Goal: Task Accomplishment & Management: Use online tool/utility

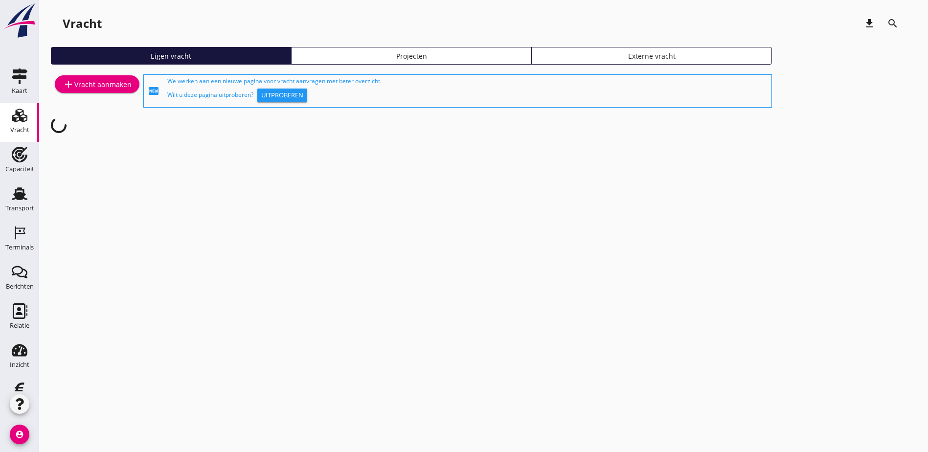
click at [313, 57] on div "Projecten" at bounding box center [410, 56] width 231 height 10
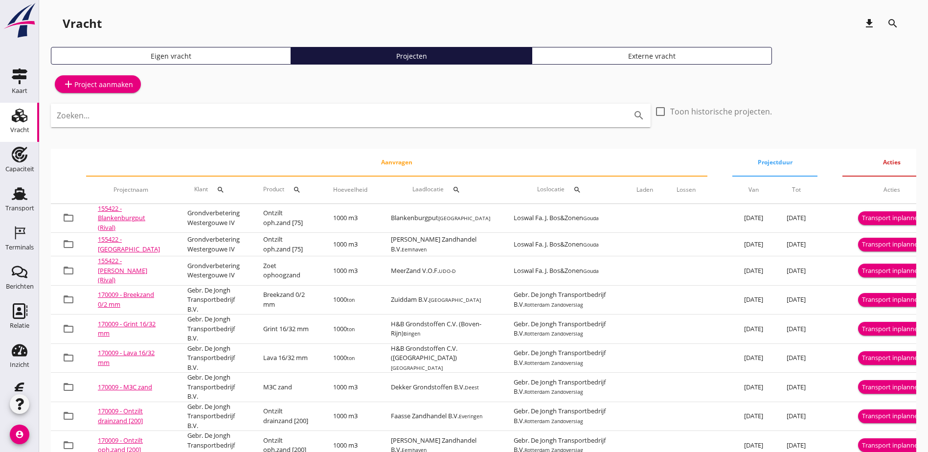
click at [110, 214] on link "155422 - Blankenburgput (Rival)" at bounding box center [121, 218] width 47 height 28
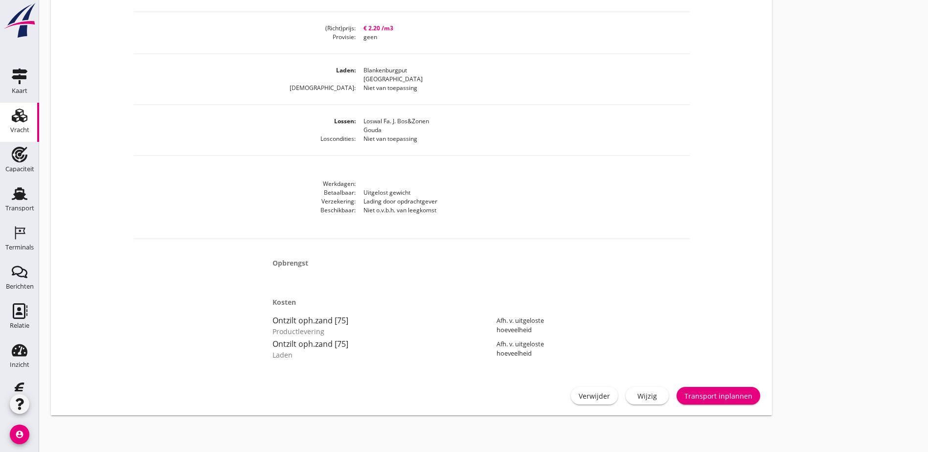
scroll to position [390, 0]
click at [633, 395] on div "Wijzig" at bounding box center [646, 393] width 27 height 10
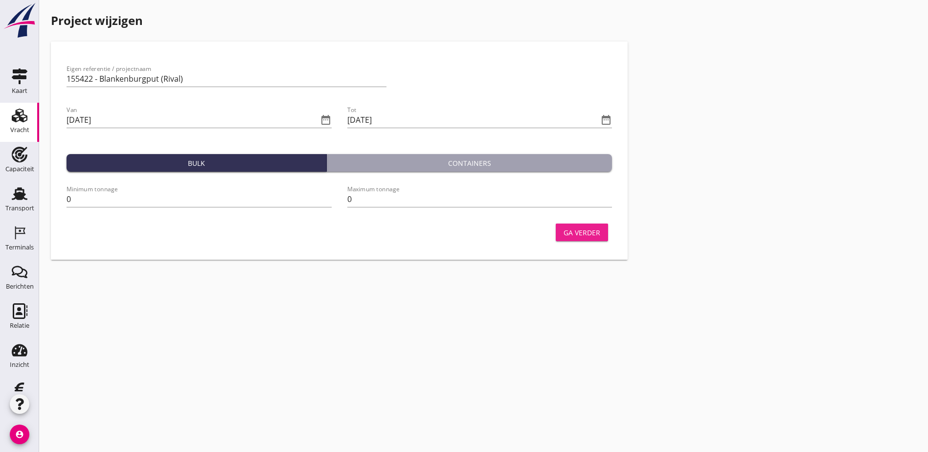
click at [563, 232] on div "Ga verder" at bounding box center [581, 232] width 37 height 10
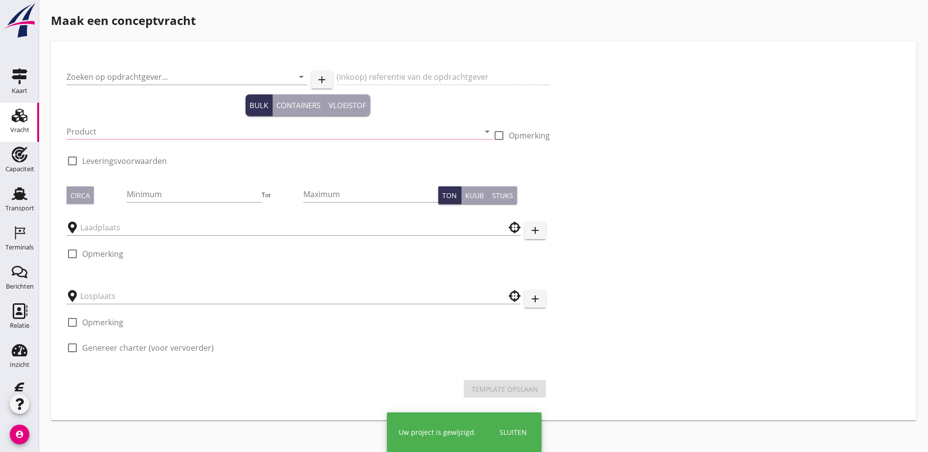
type input "Grondverbetering Westergouwe IV"
type input "Ontzilt oph.zand [75] (6120)"
type input "1000"
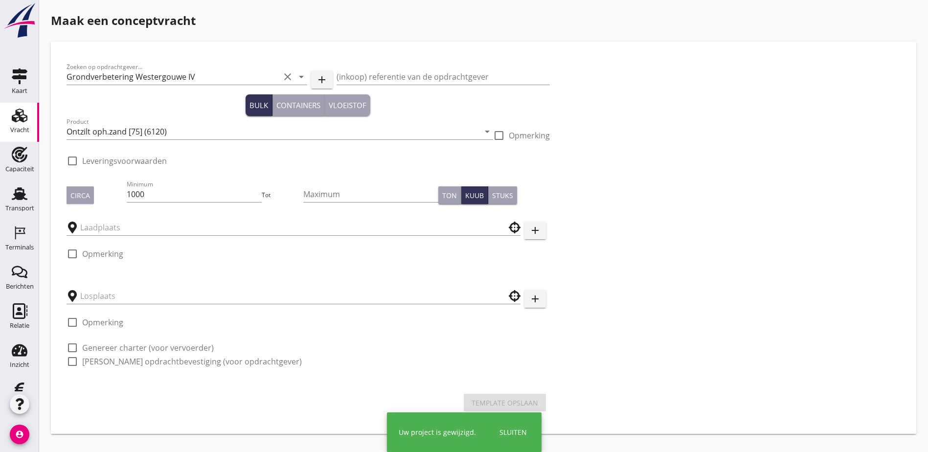
checkbox input "true"
type input "Blankenburgput"
type input "Loswal Fa. J. Bos&Zonen"
checkbox input "true"
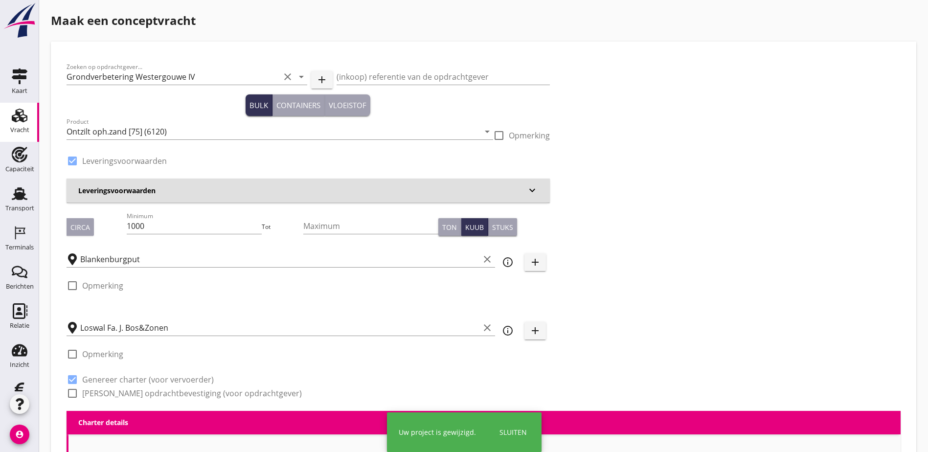
type input "2.2"
radio input "false"
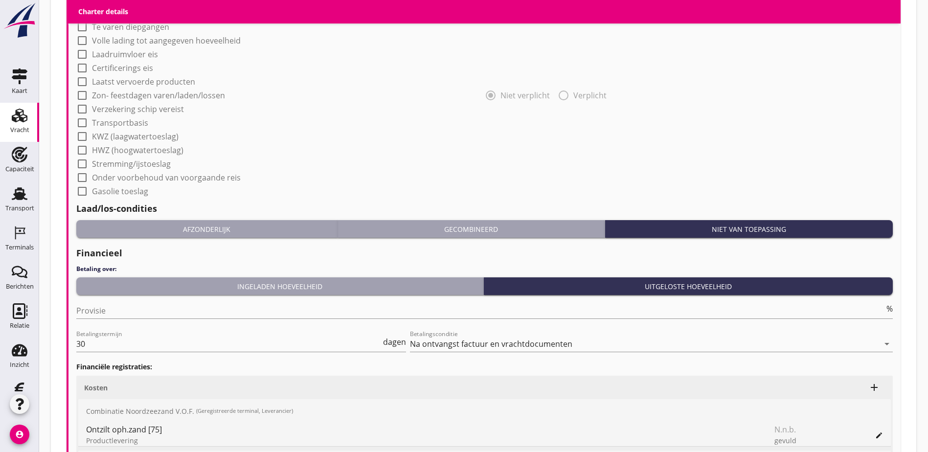
scroll to position [934, 0]
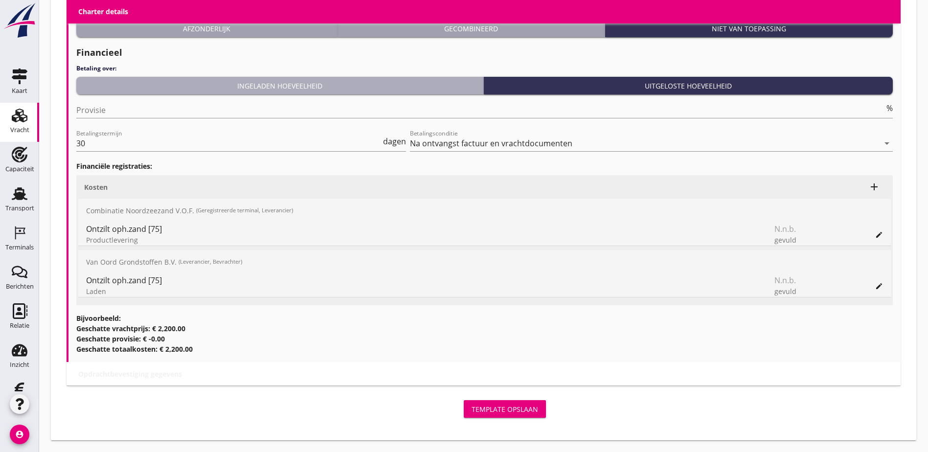
click at [399, 87] on div "Ingeladen hoeveelheid" at bounding box center [279, 86] width 399 height 10
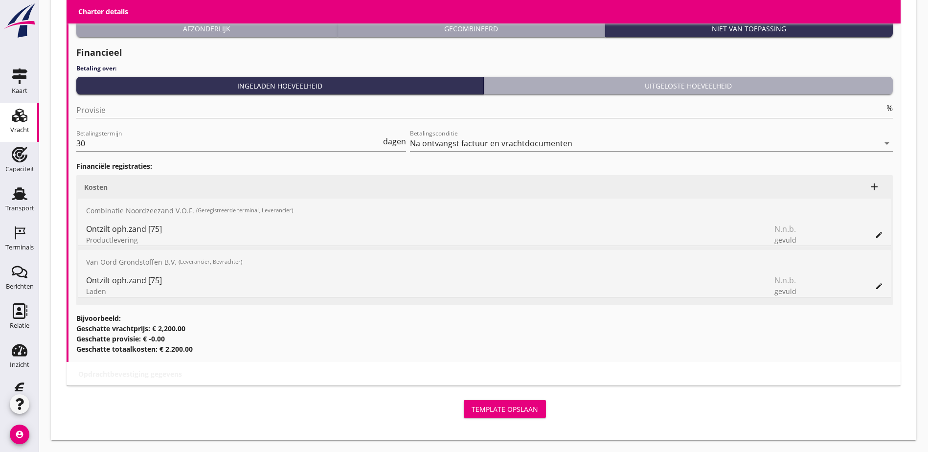
click at [681, 86] on div "Uitgeloste hoeveelheid" at bounding box center [688, 86] width 401 height 10
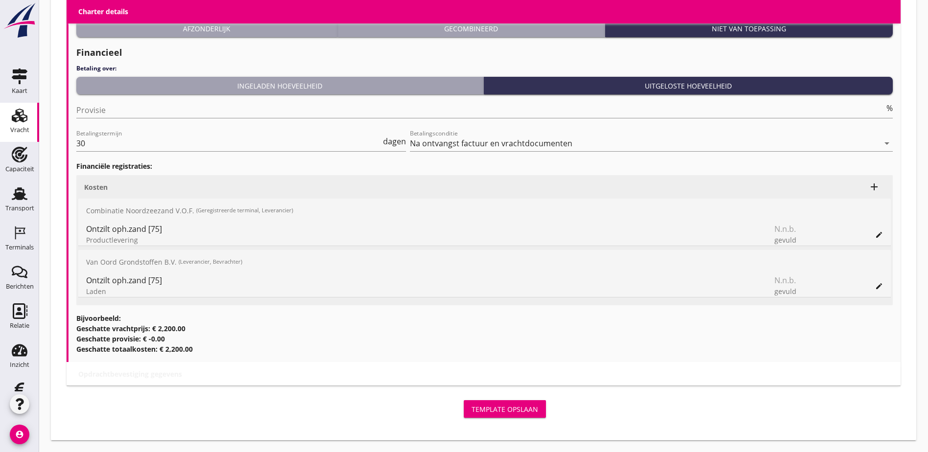
click at [144, 234] on div "Ontzilt oph.zand [75]" at bounding box center [403, 229] width 634 height 12
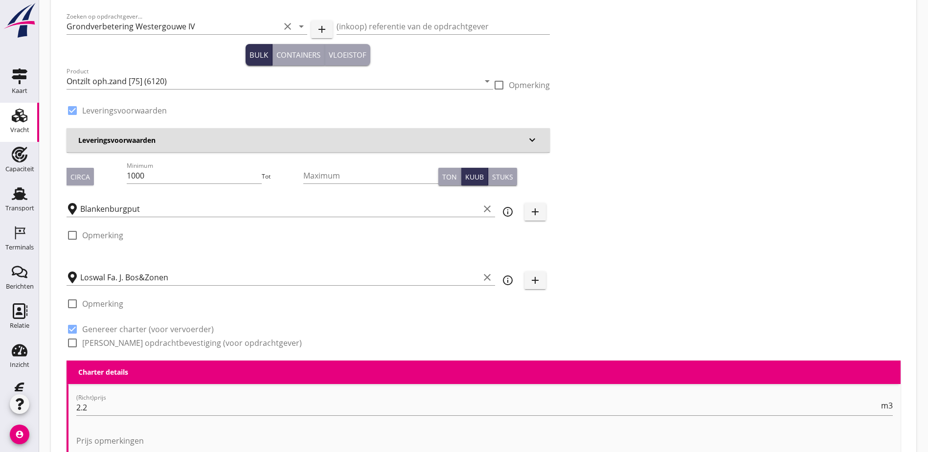
scroll to position [0, 0]
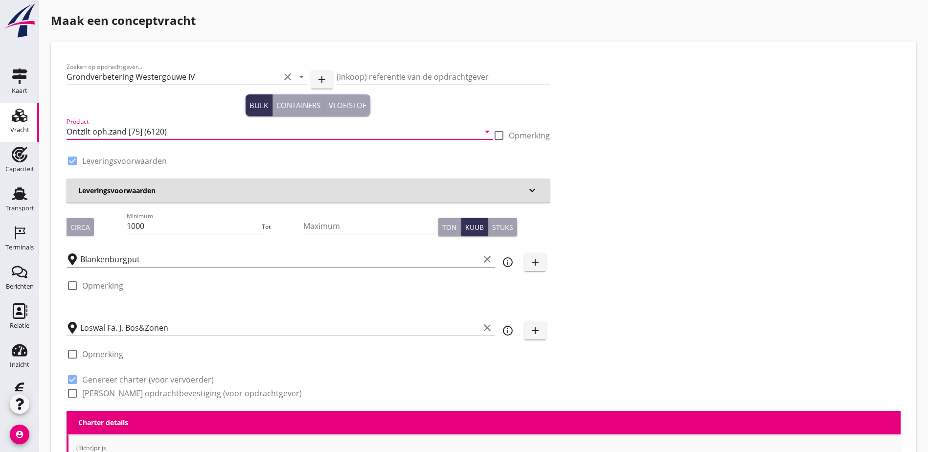
click at [202, 138] on input "Ontzilt oph.zand [75] (6120)" at bounding box center [272, 132] width 413 height 16
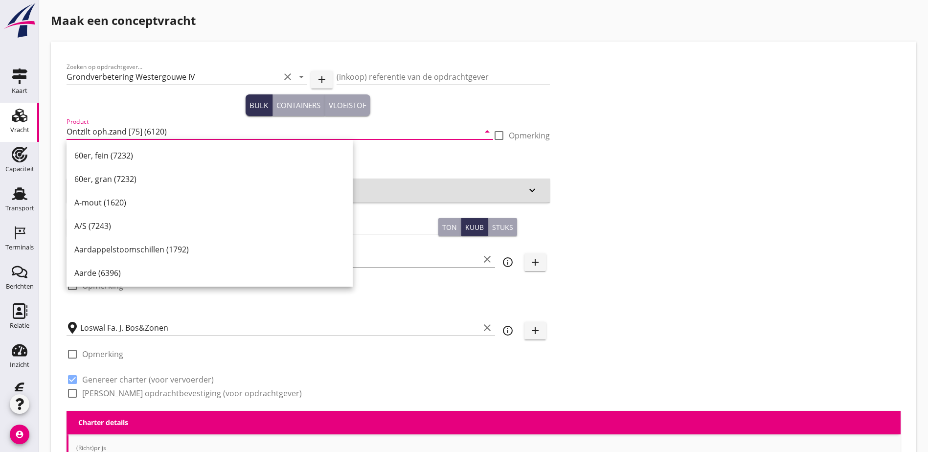
click at [562, 130] on div "Zoeken op opdrachtgever... Grondverbetering Westergouwe IV clear arrow_drop_dow…" at bounding box center [484, 234] width 842 height 354
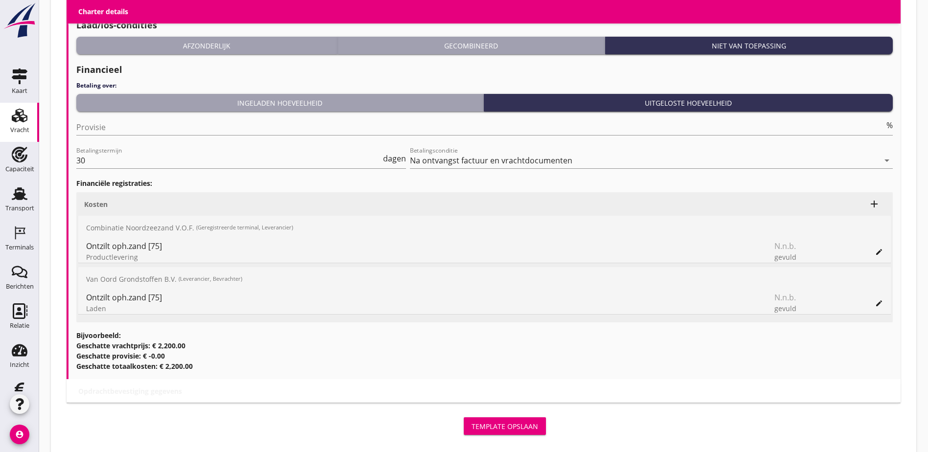
scroll to position [934, 0]
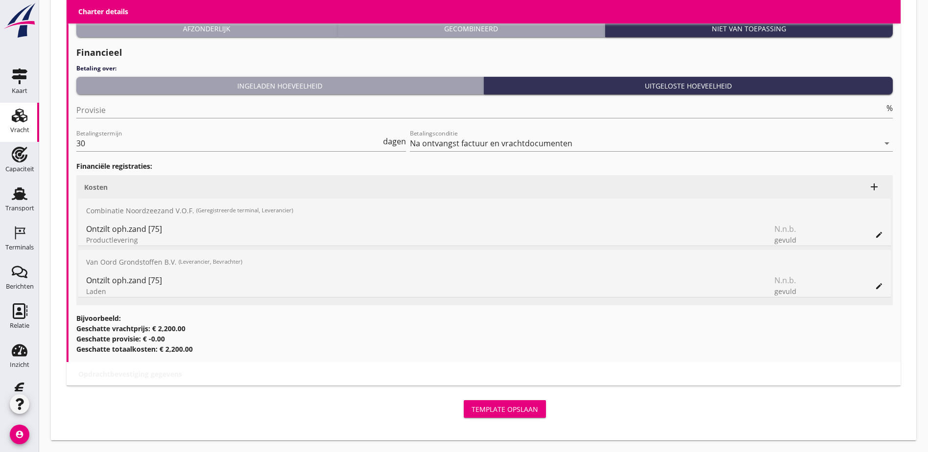
click at [13, 114] on use at bounding box center [20, 116] width 16 height 14
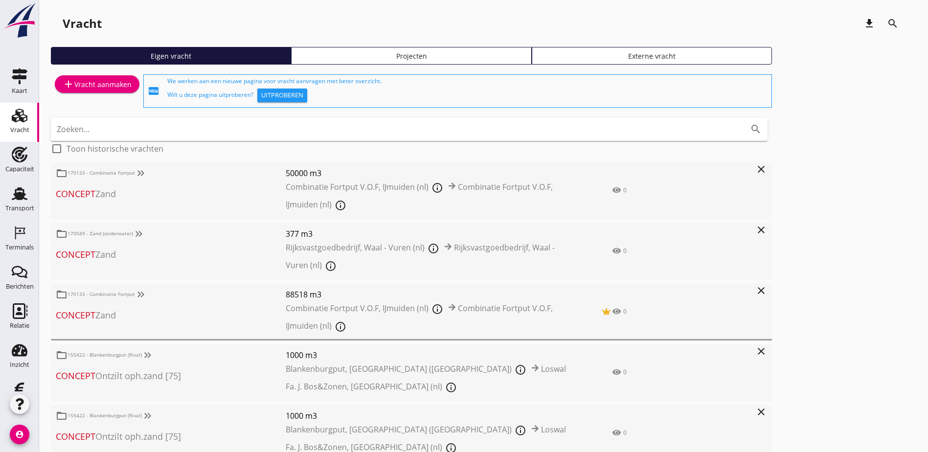
click at [16, 199] on use at bounding box center [20, 193] width 16 height 13
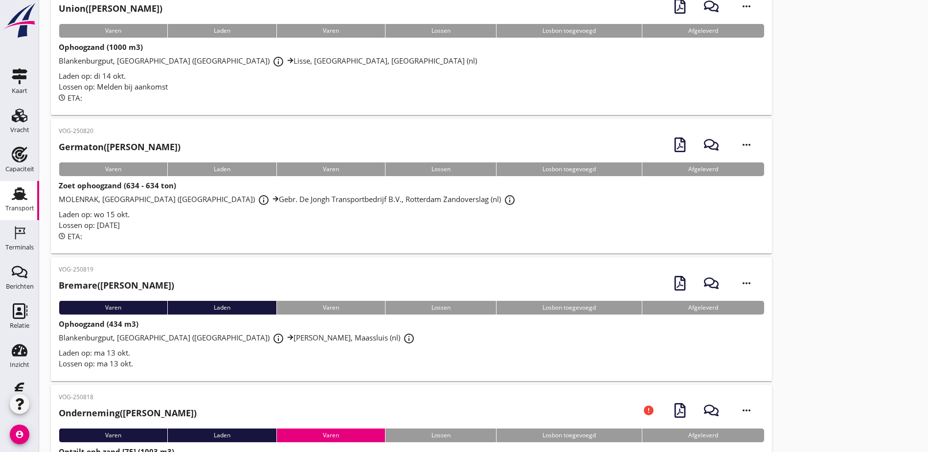
scroll to position [98, 0]
